Goal: Check status: Check status

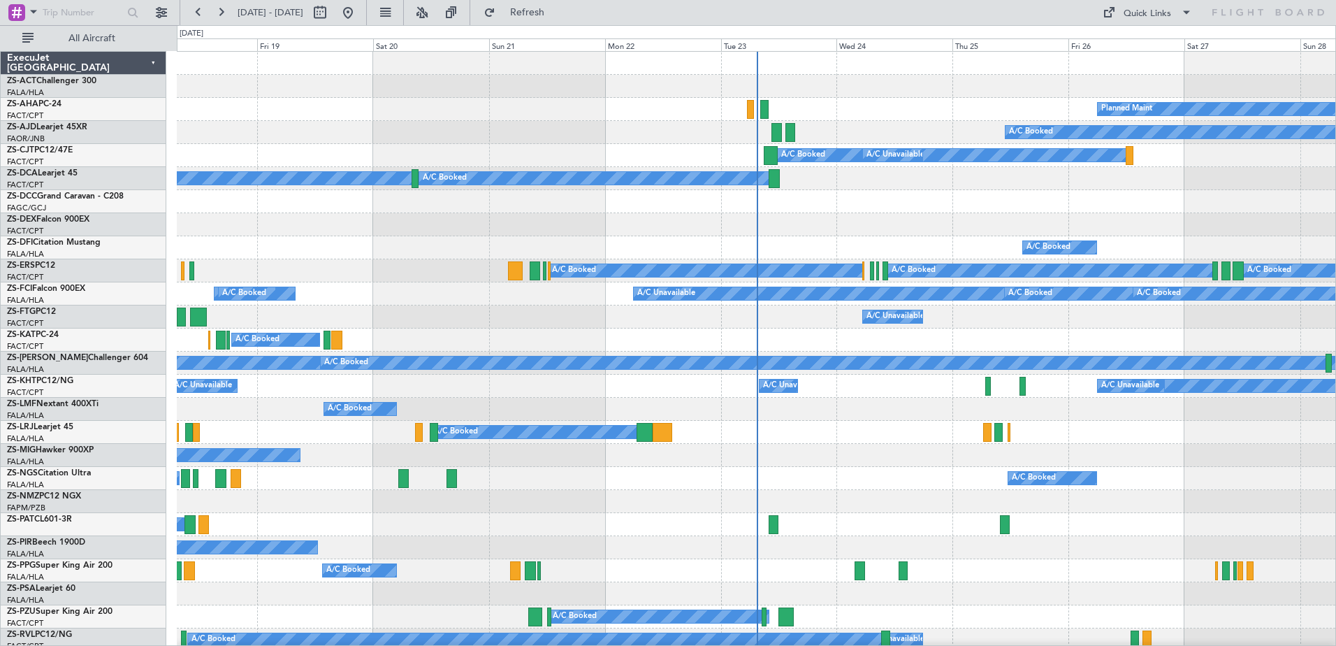
scroll to position [349, 0]
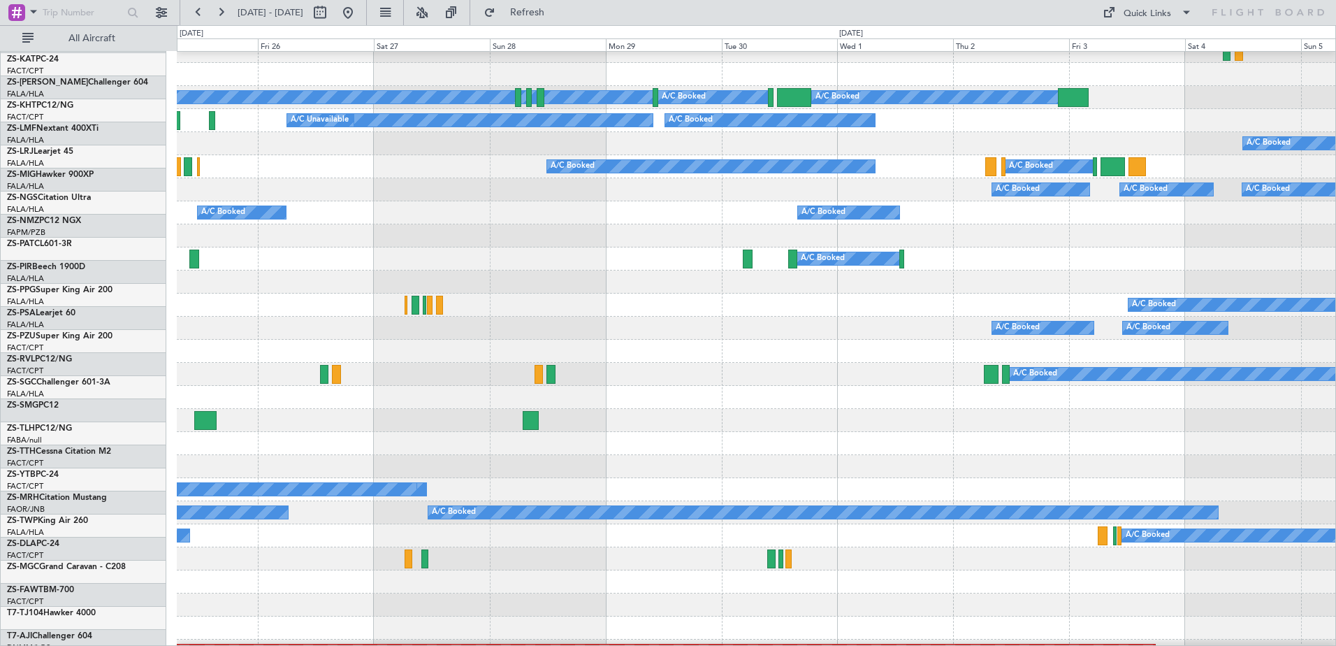
click at [220, 328] on div "A/C Booked A/C Booked" at bounding box center [756, 328] width 1158 height 23
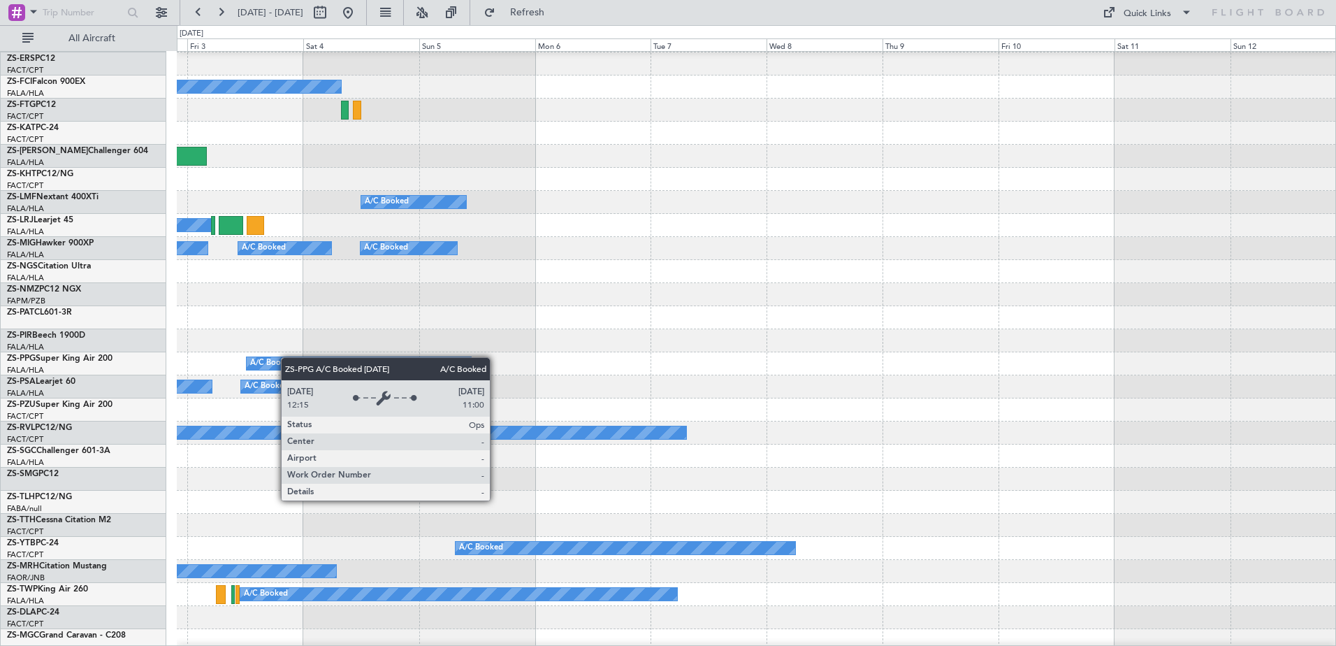
click at [268, 360] on div "A/C Booked" at bounding box center [272, 363] width 44 height 21
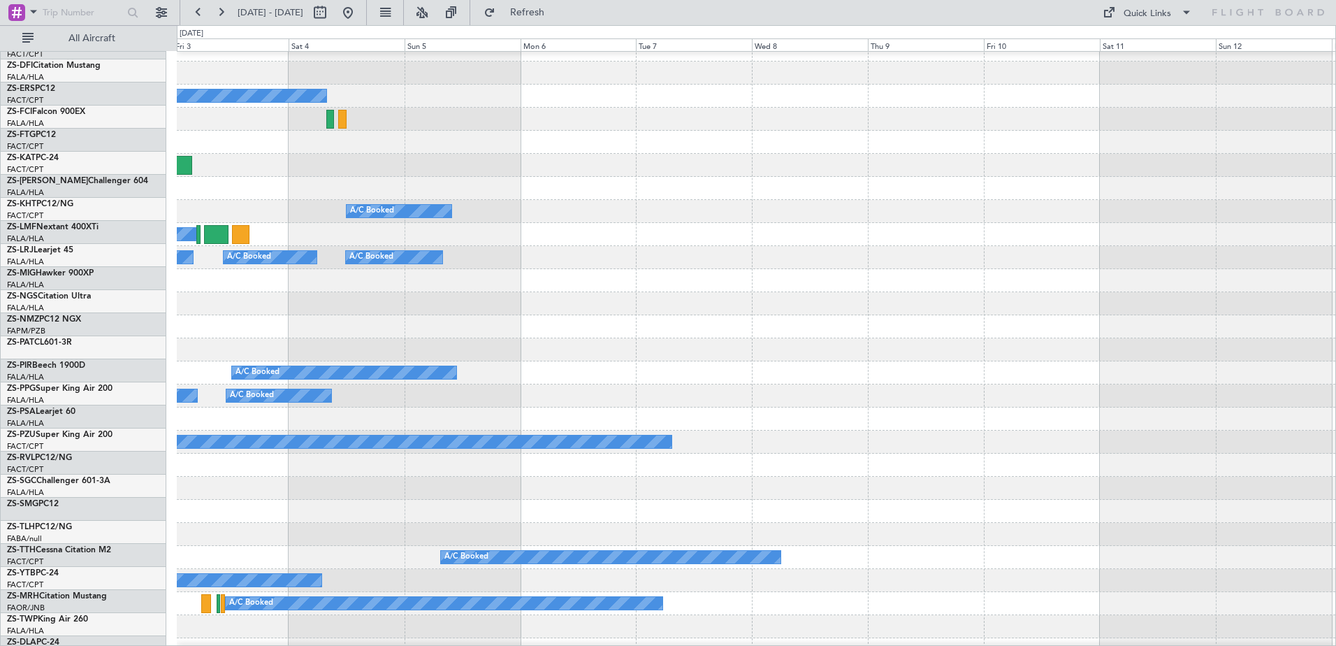
click at [444, 384] on div "A/C Booked" at bounding box center [756, 372] width 1158 height 23
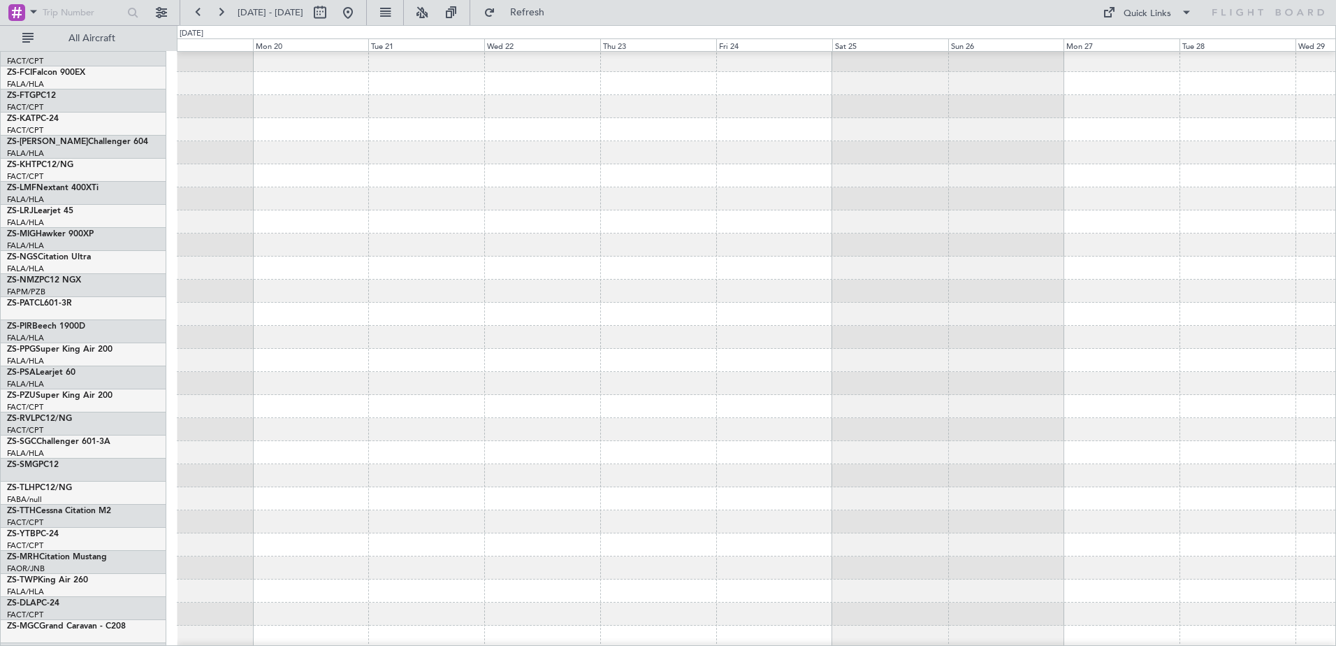
click at [321, 335] on div at bounding box center [756, 337] width 1158 height 23
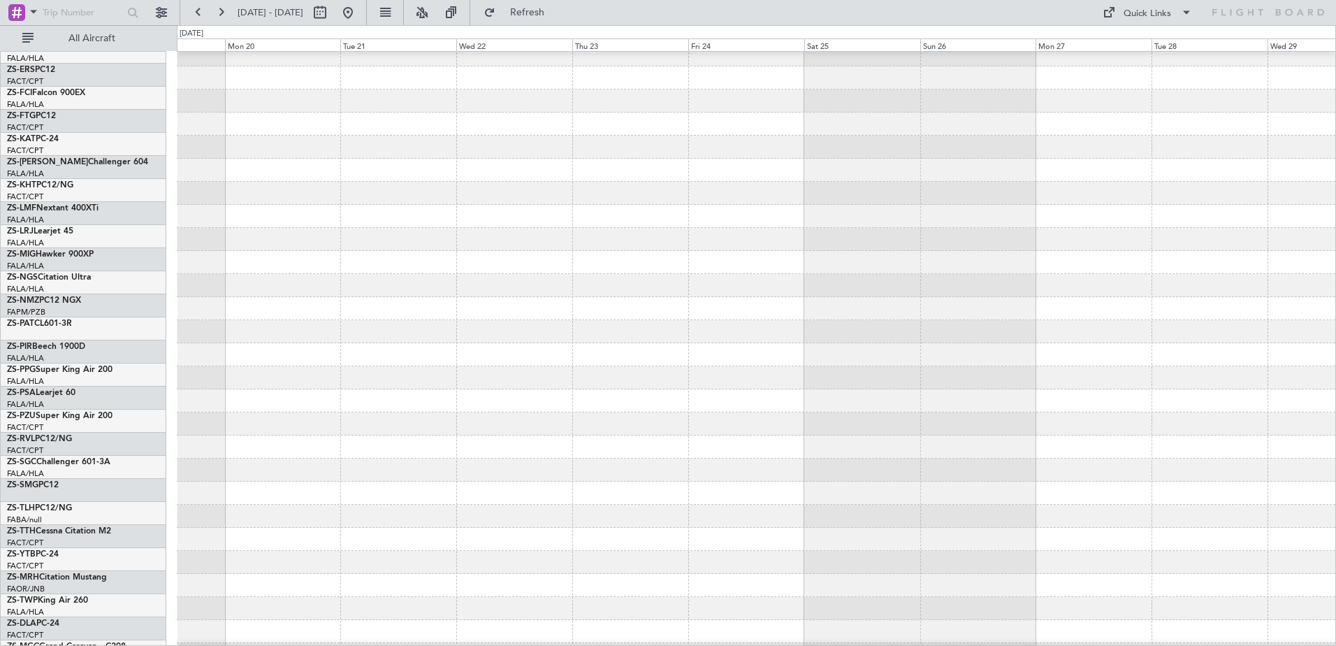
click at [355, 343] on div at bounding box center [756, 331] width 1158 height 23
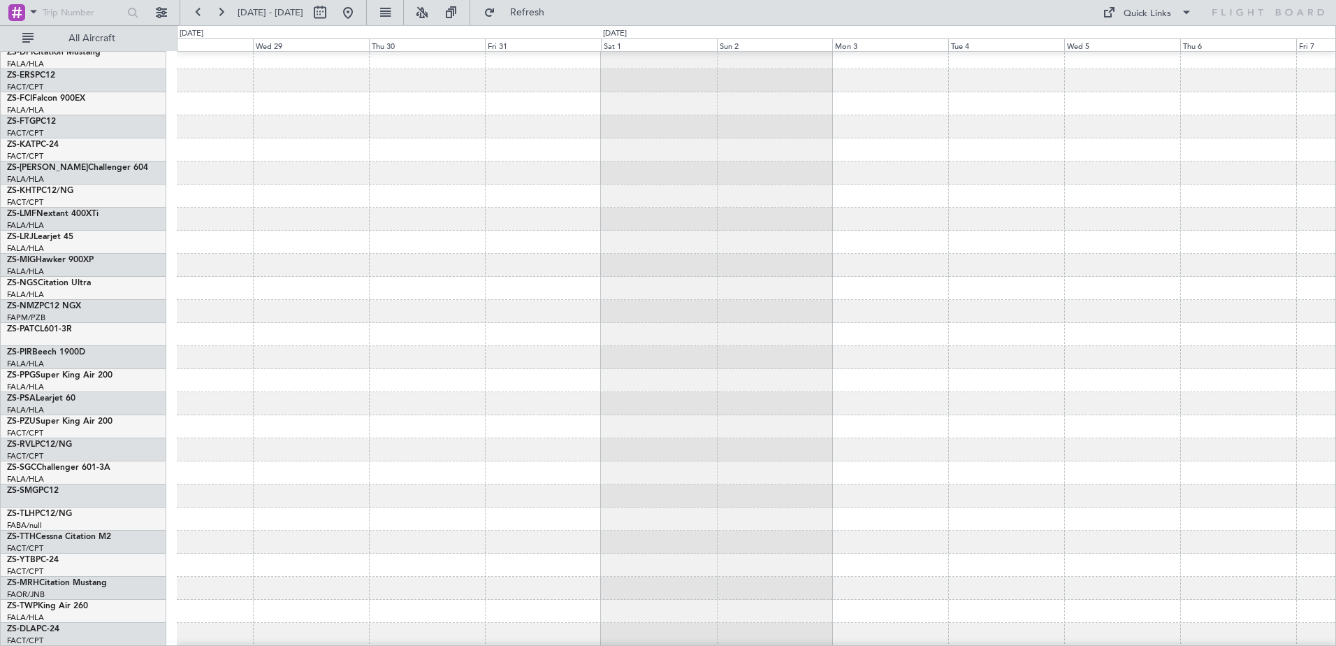
click at [290, 380] on div at bounding box center [756, 380] width 1158 height 23
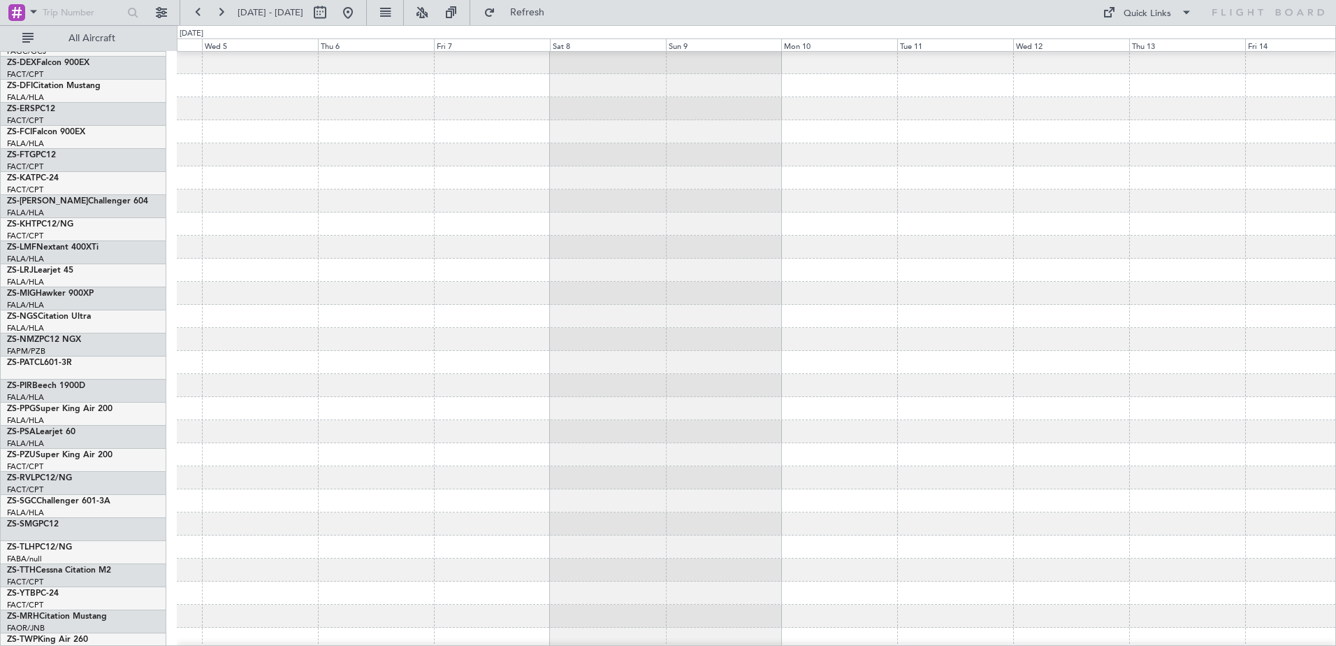
click at [451, 391] on div at bounding box center [756, 385] width 1158 height 23
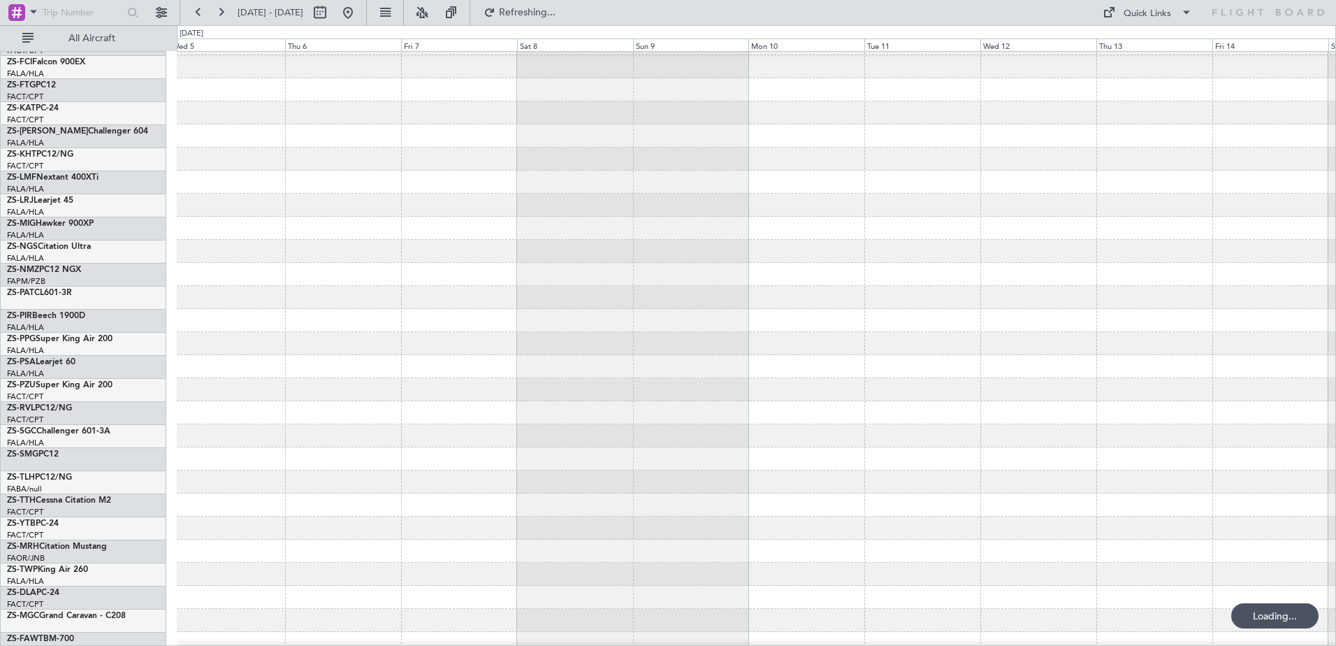
scroll to position [296, 0]
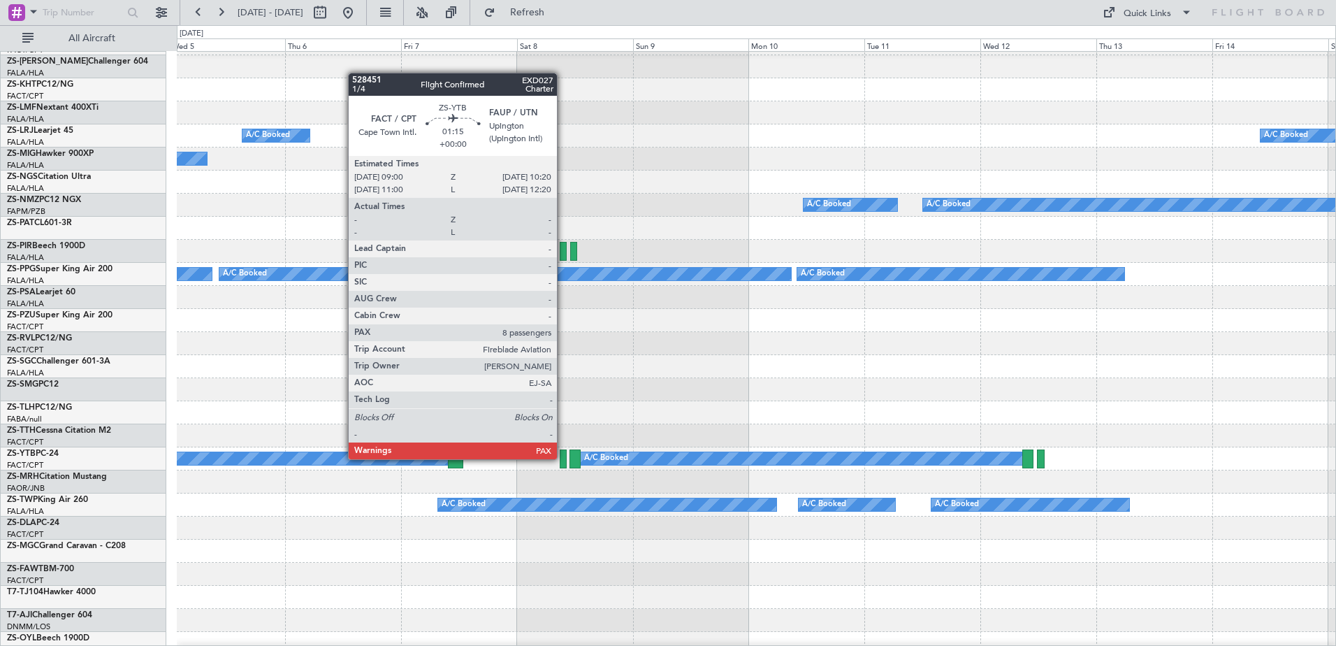
click at [563, 458] on div at bounding box center [563, 458] width 7 height 19
